Goal: Browse casually

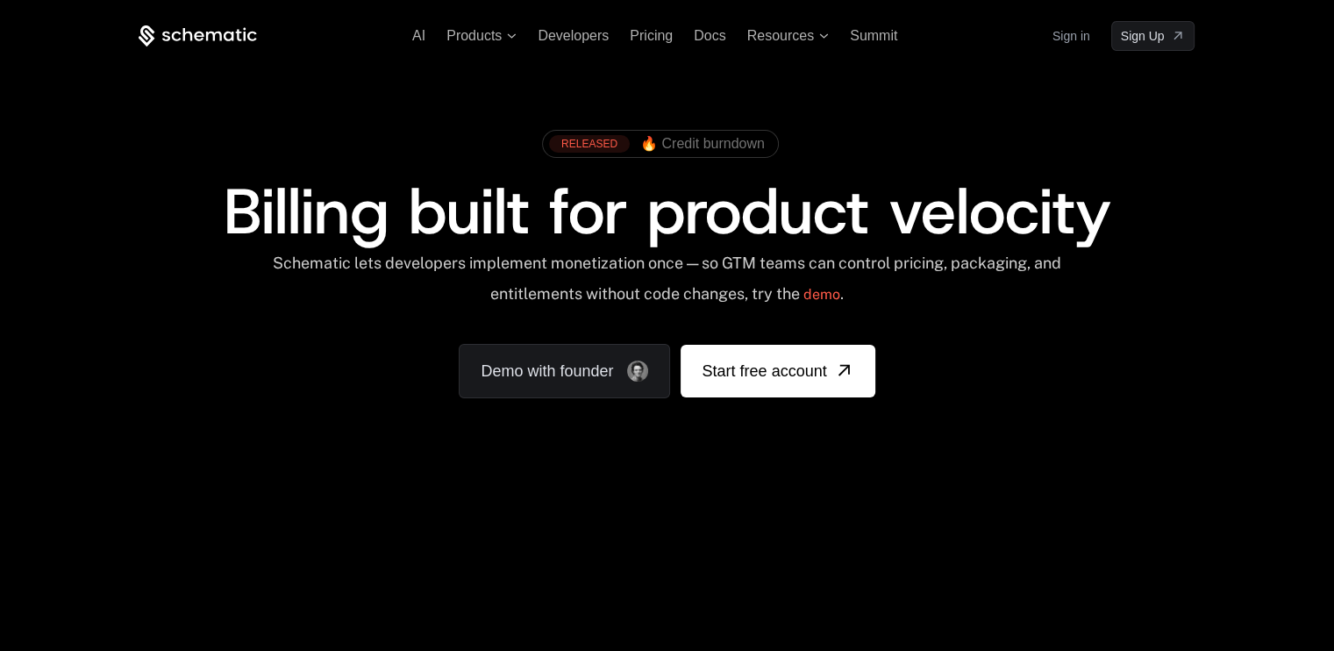
click at [247, 534] on div "Your browser does not support the video tag." at bounding box center [667, 517] width 1141 height 739
drag, startPoint x: 247, startPoint y: 534, endPoint x: 620, endPoint y: 557, distance: 374.4
click at [620, 557] on div "Your browser does not support the video tag." at bounding box center [667, 517] width 1141 height 739
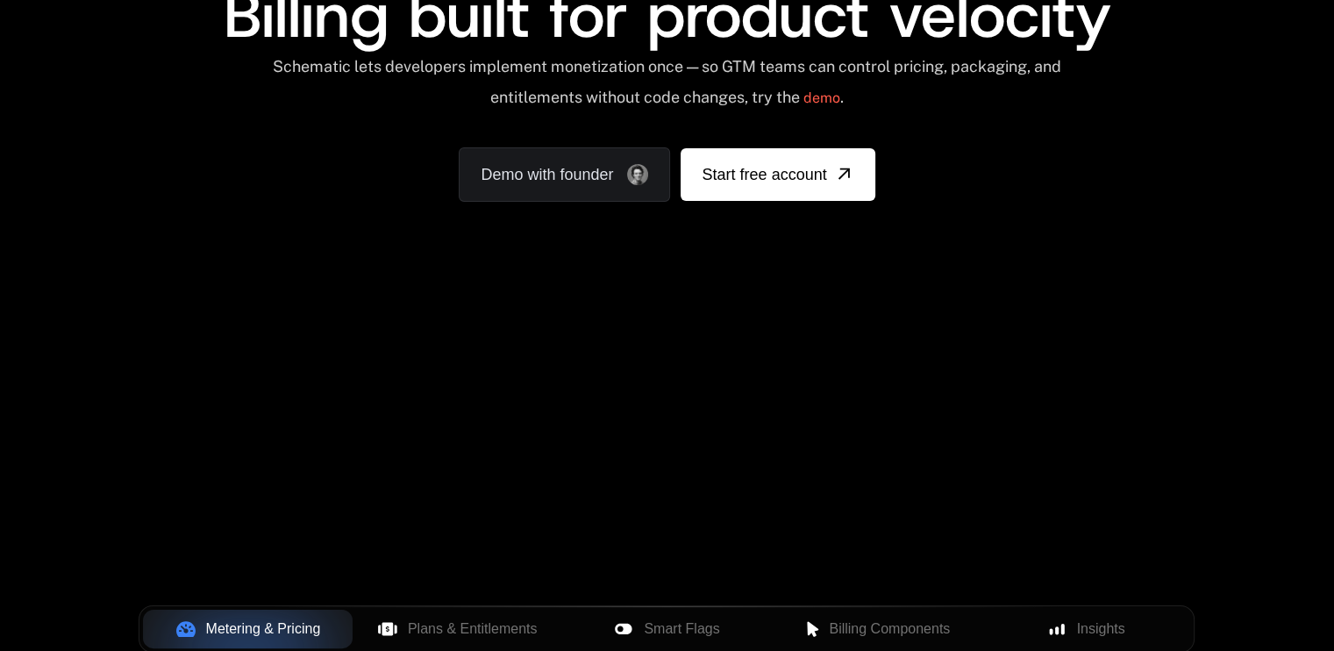
scroll to position [196, 0]
click at [764, 323] on div "AI Products Developers Pricing Docs Resources Summit Sign in Sign Up RELEASED 🔥…" at bounding box center [667, 66] width 1334 height 525
click at [240, 469] on div "Your browser does not support the video tag." at bounding box center [667, 322] width 1141 height 739
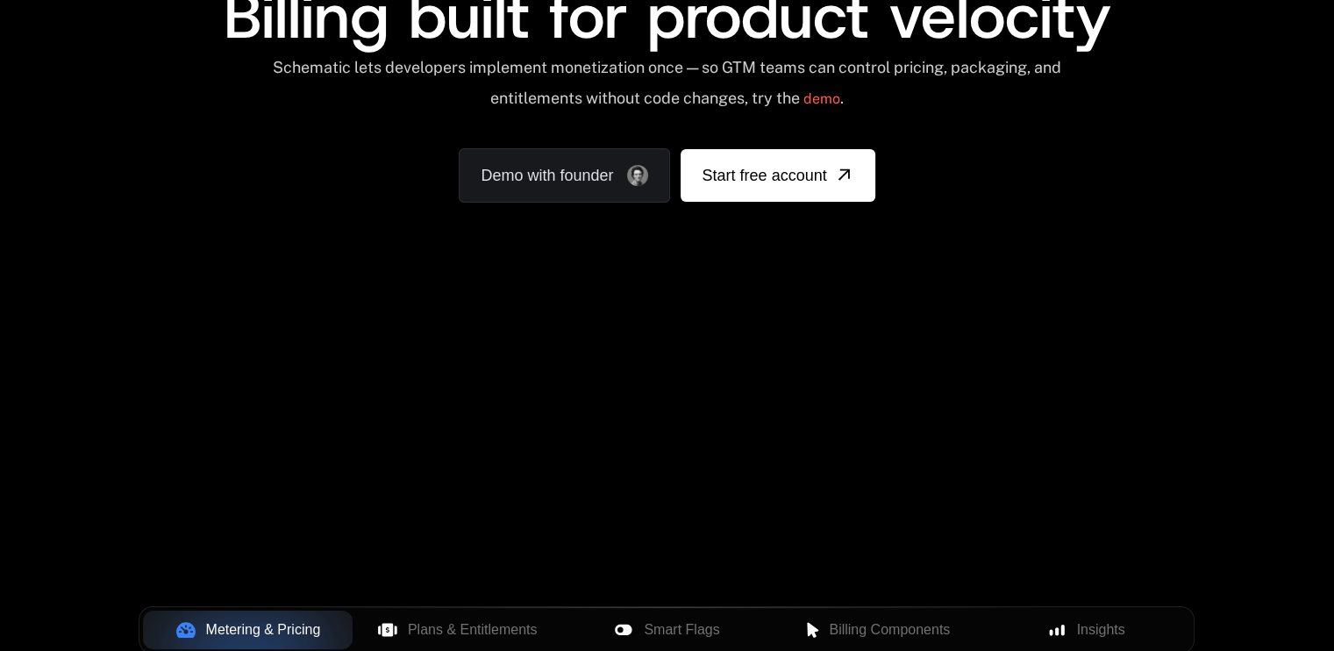
click at [240, 469] on div "Your browser does not support the video tag." at bounding box center [667, 322] width 1141 height 739
drag, startPoint x: 253, startPoint y: 400, endPoint x: 412, endPoint y: 488, distance: 182.2
click at [412, 488] on div "Your browser does not support the video tag." at bounding box center [667, 322] width 1141 height 739
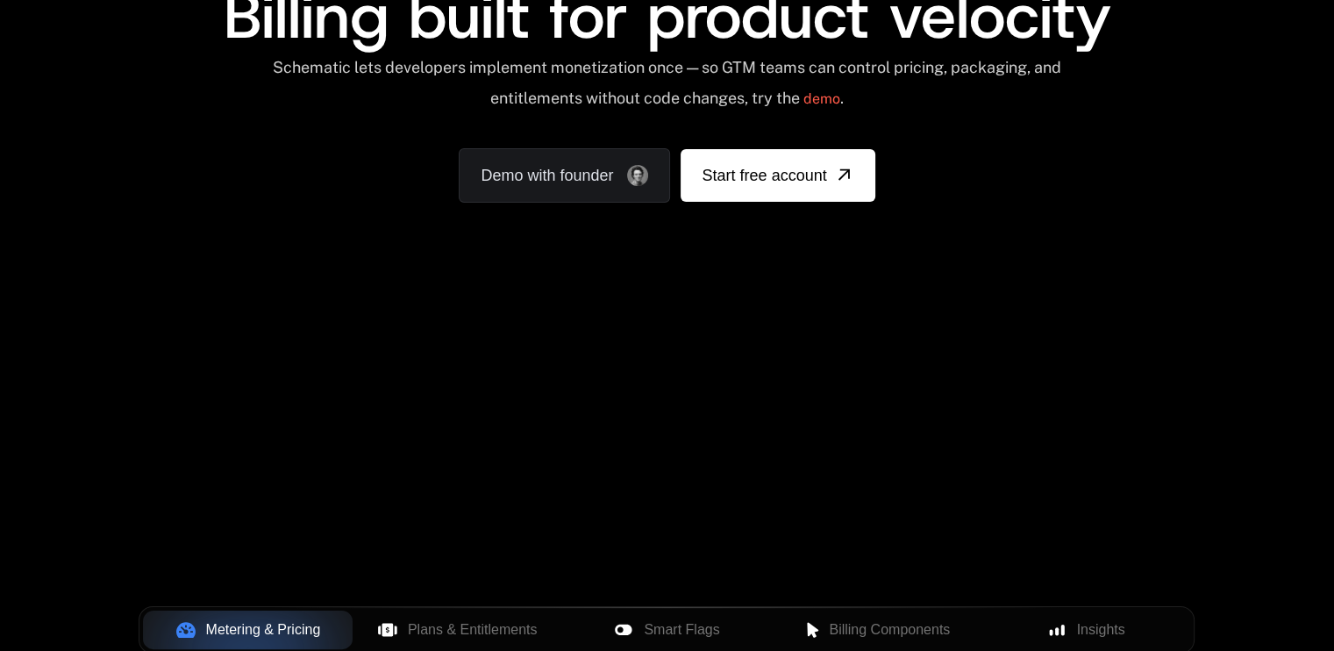
click at [496, 383] on div "Your browser does not support the video tag." at bounding box center [667, 322] width 1141 height 739
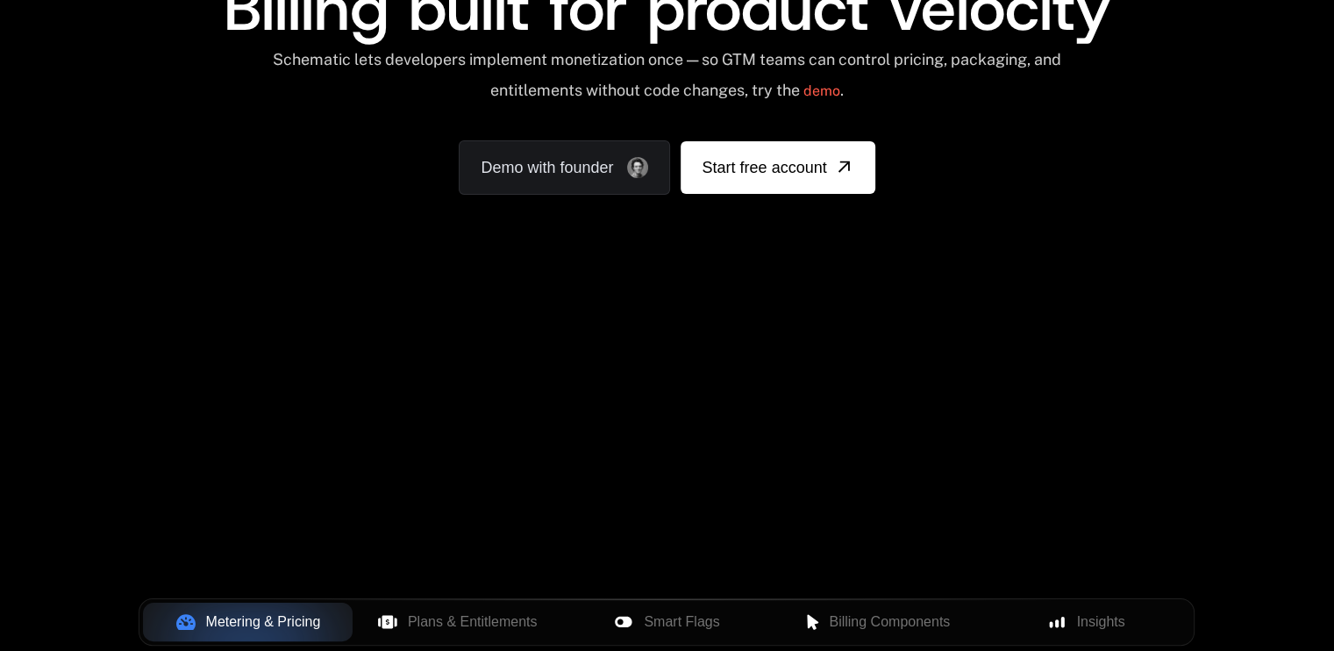
scroll to position [200, 0]
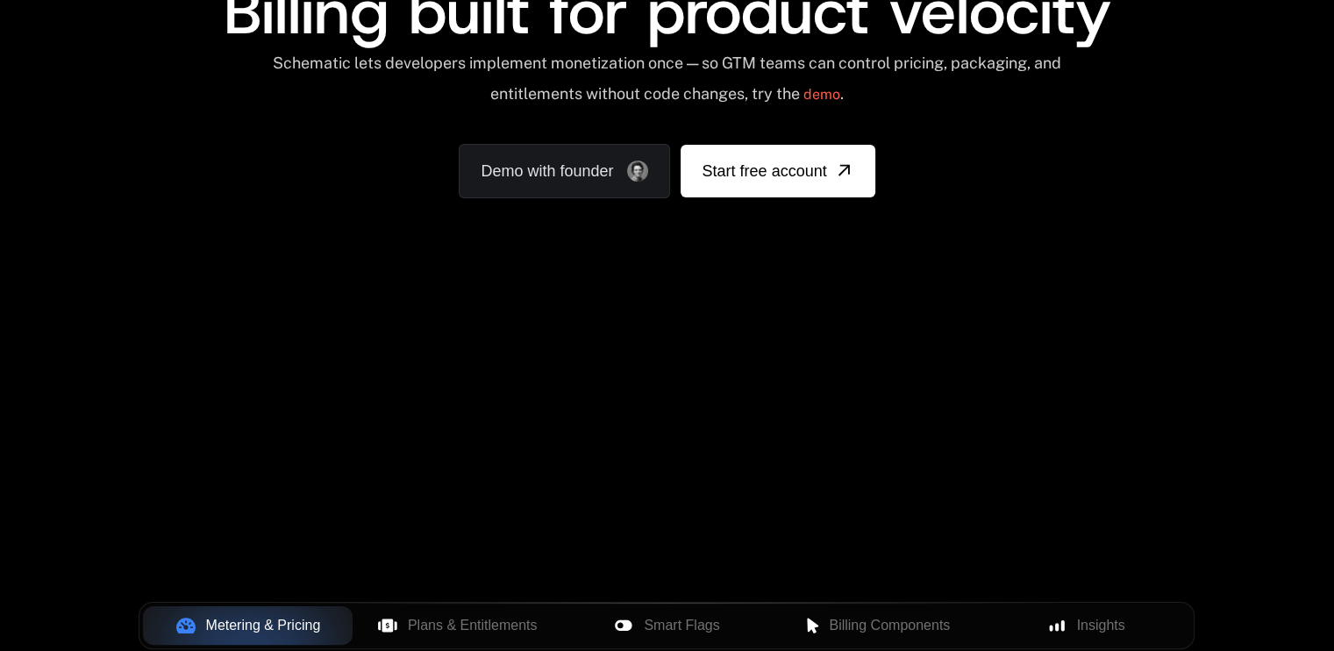
click at [571, 203] on div "RELEASED 🔥 Credit burndown Billing built for product velocity Schematic lets de…" at bounding box center [667, 60] width 1141 height 418
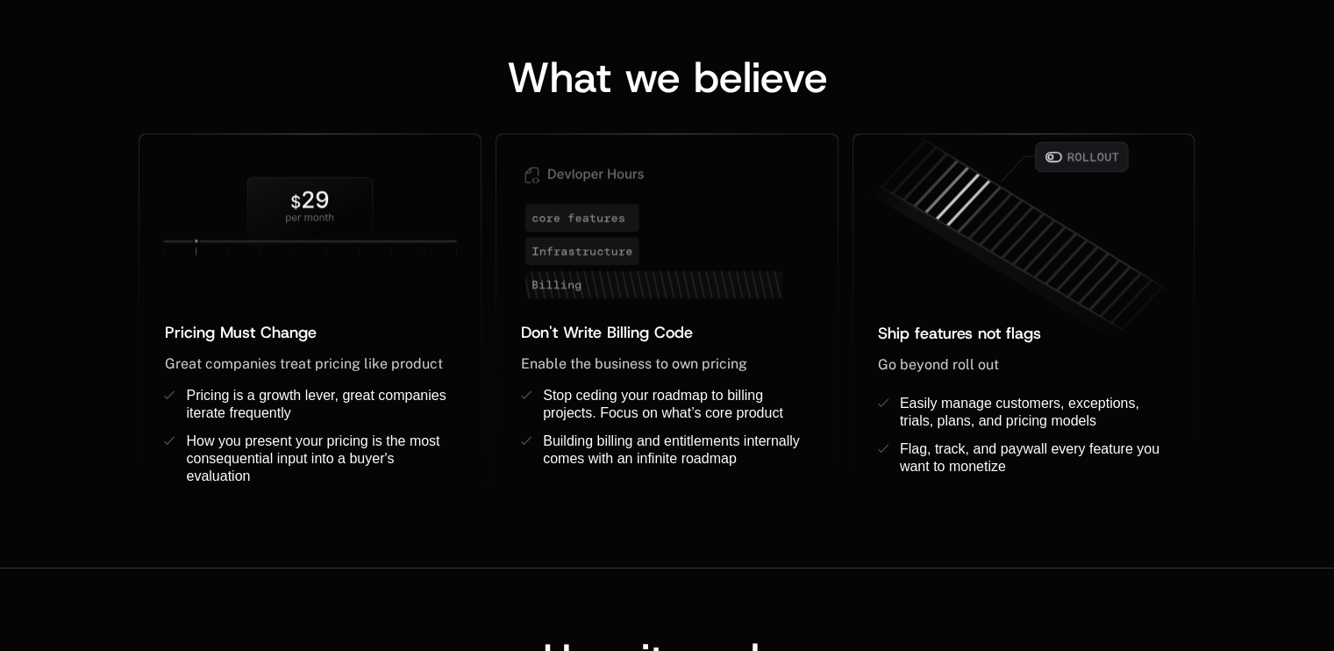
scroll to position [1827, 0]
